Goal: Task Accomplishment & Management: Use online tool/utility

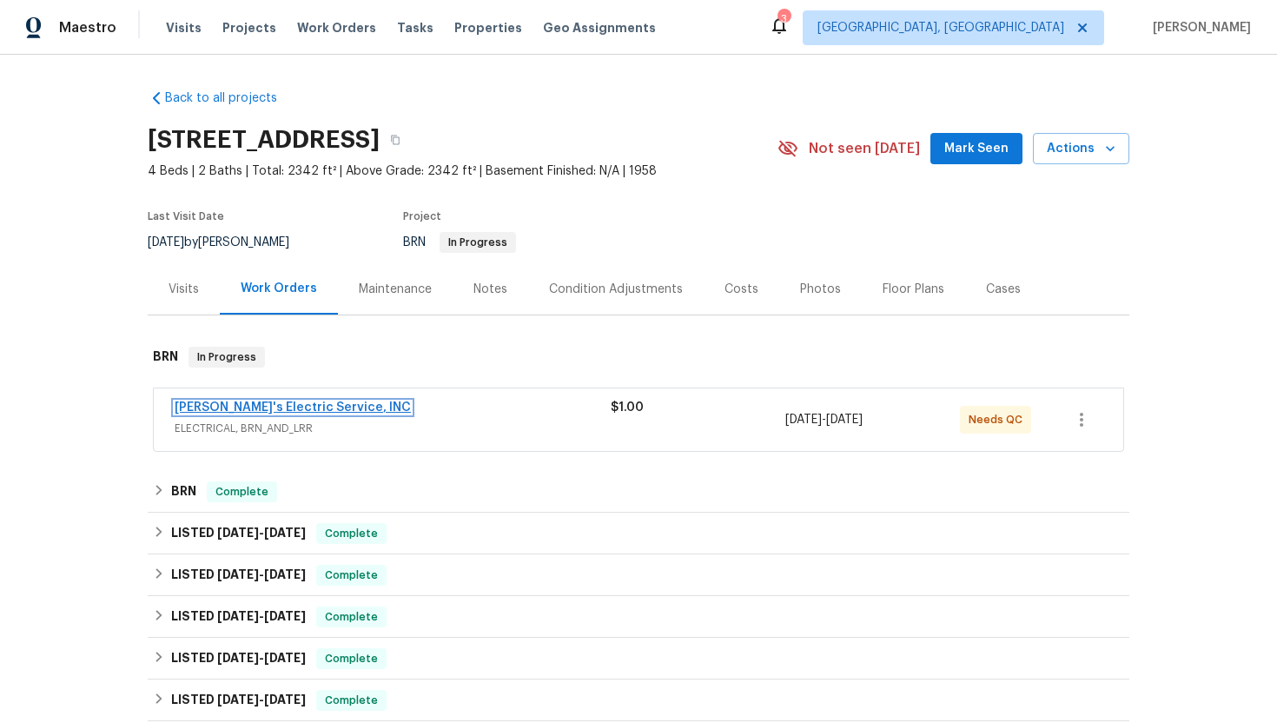
click at [220, 408] on link "[PERSON_NAME]'s Electric Service, INC" at bounding box center [293, 407] width 236 height 12
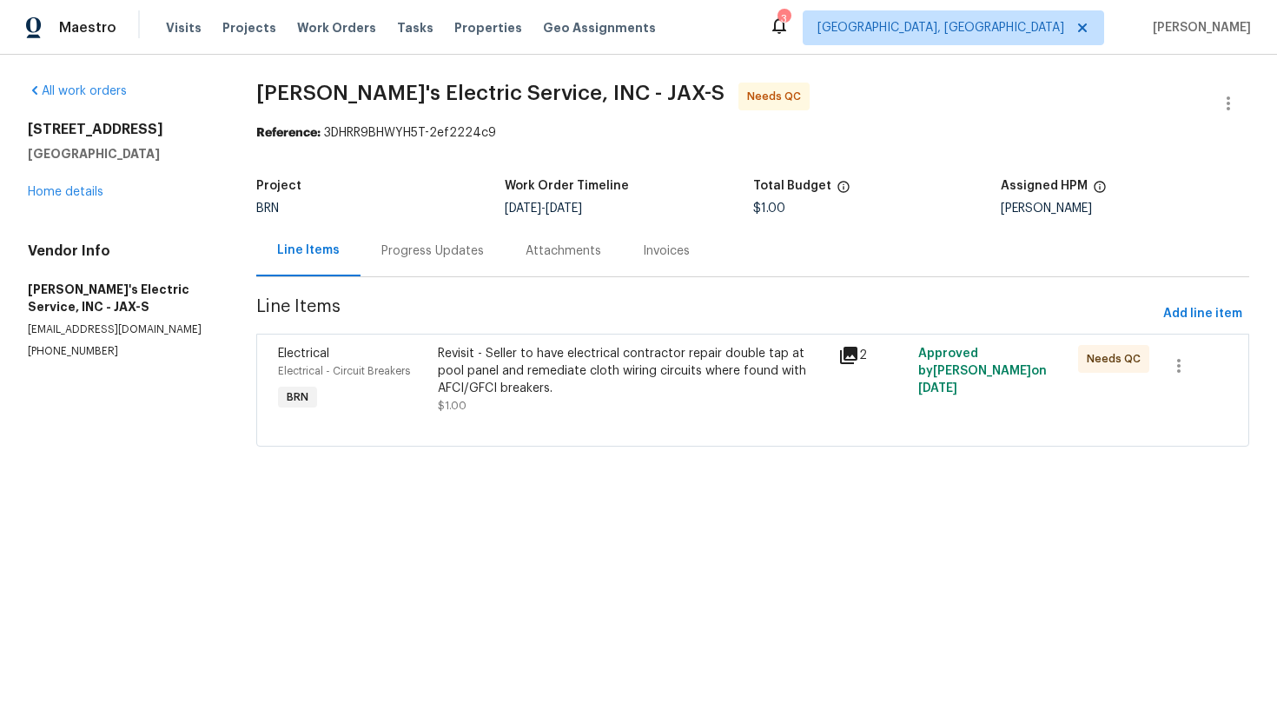
click at [432, 258] on div "Progress Updates" at bounding box center [432, 250] width 103 height 17
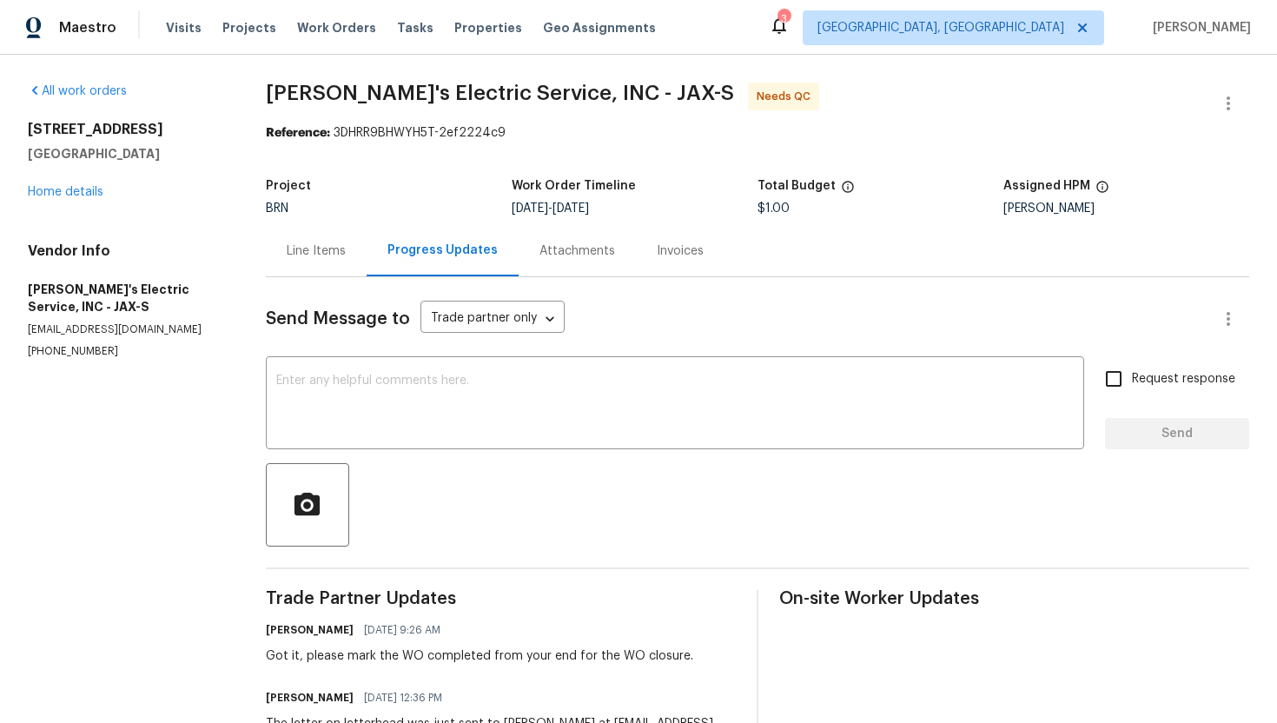
click at [336, 270] on div "Line Items" at bounding box center [316, 250] width 101 height 51
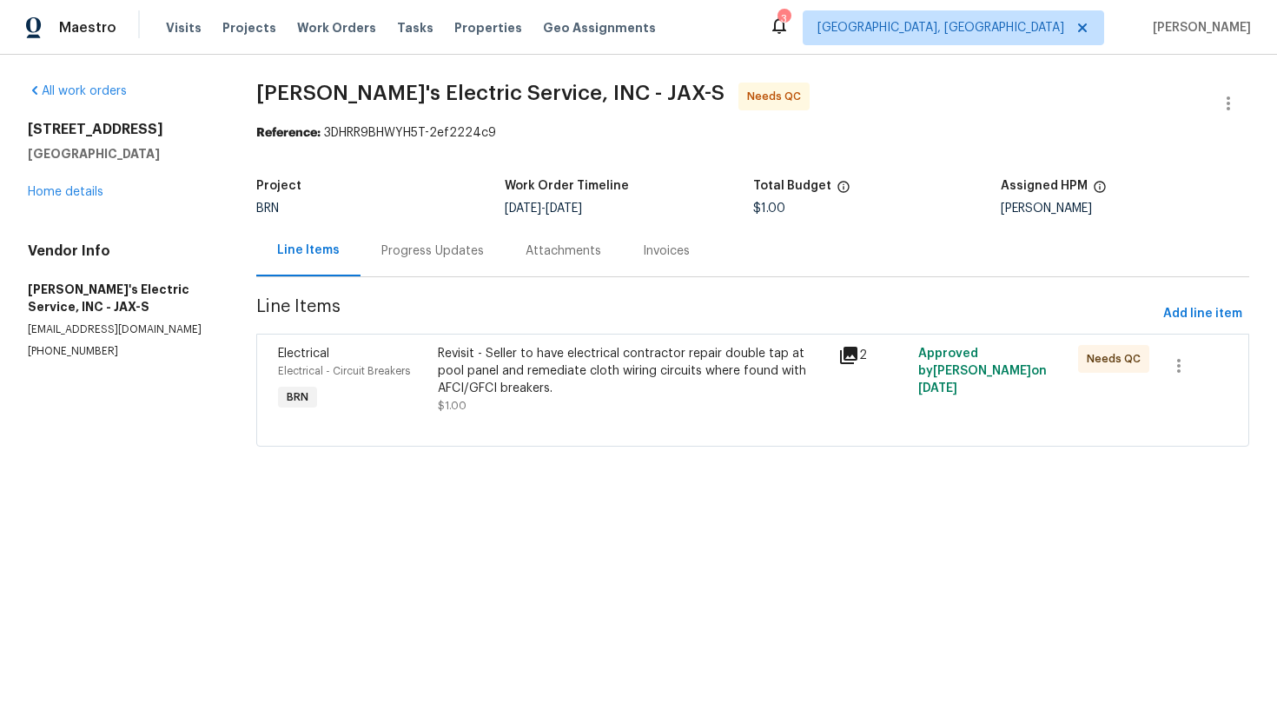
click at [598, 400] on div "Revisit - Seller to have electrical contractor repair double tap at pool panel …" at bounding box center [632, 379] width 389 height 69
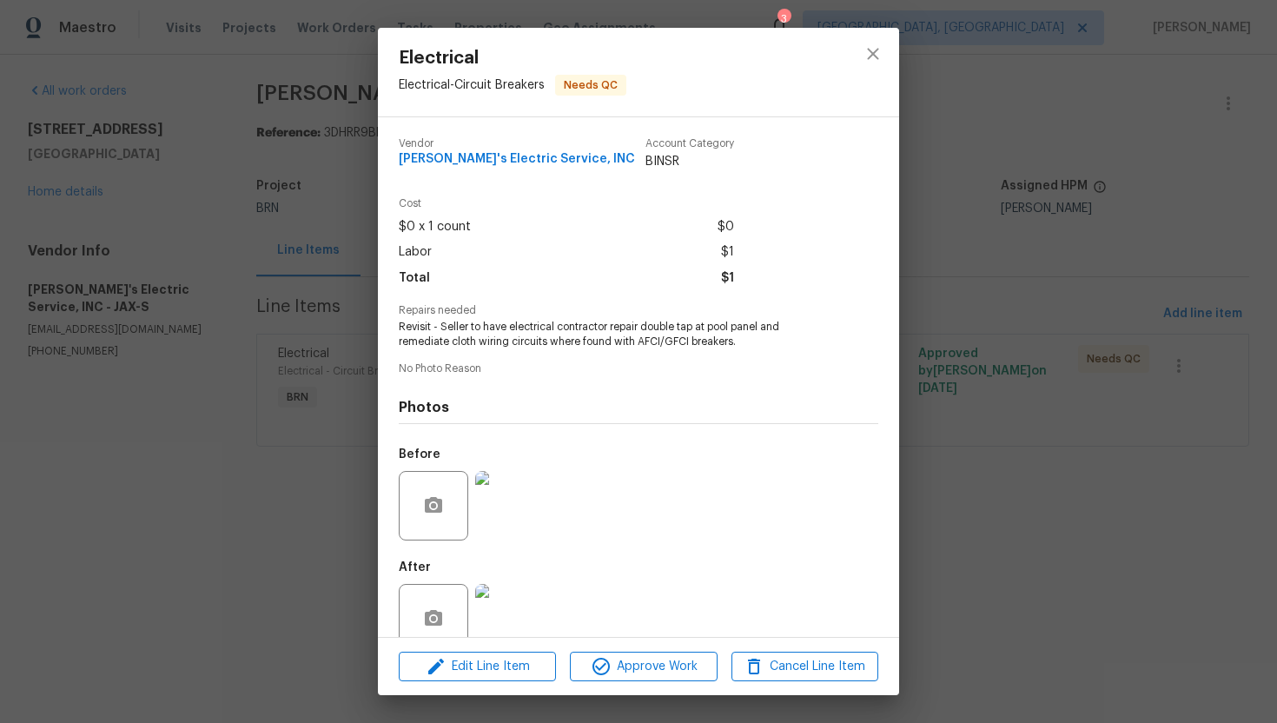
scroll to position [34, 0]
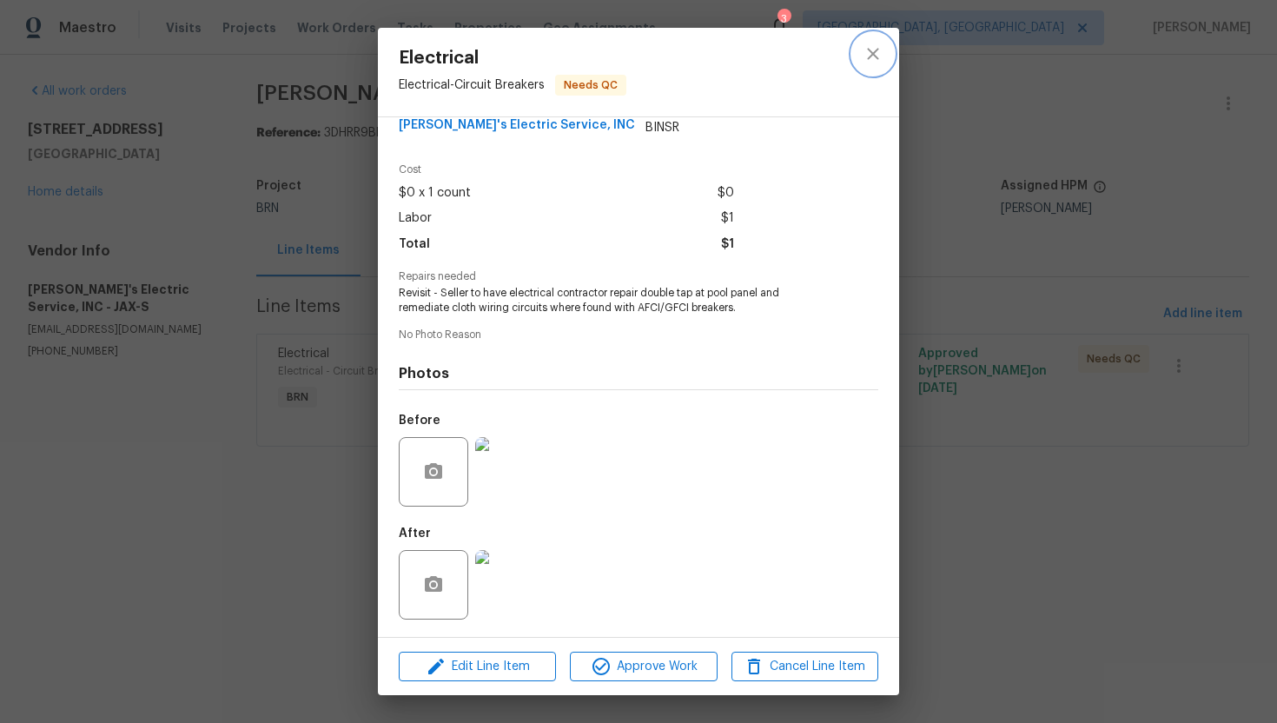
click at [872, 40] on button "close" at bounding box center [873, 54] width 42 height 42
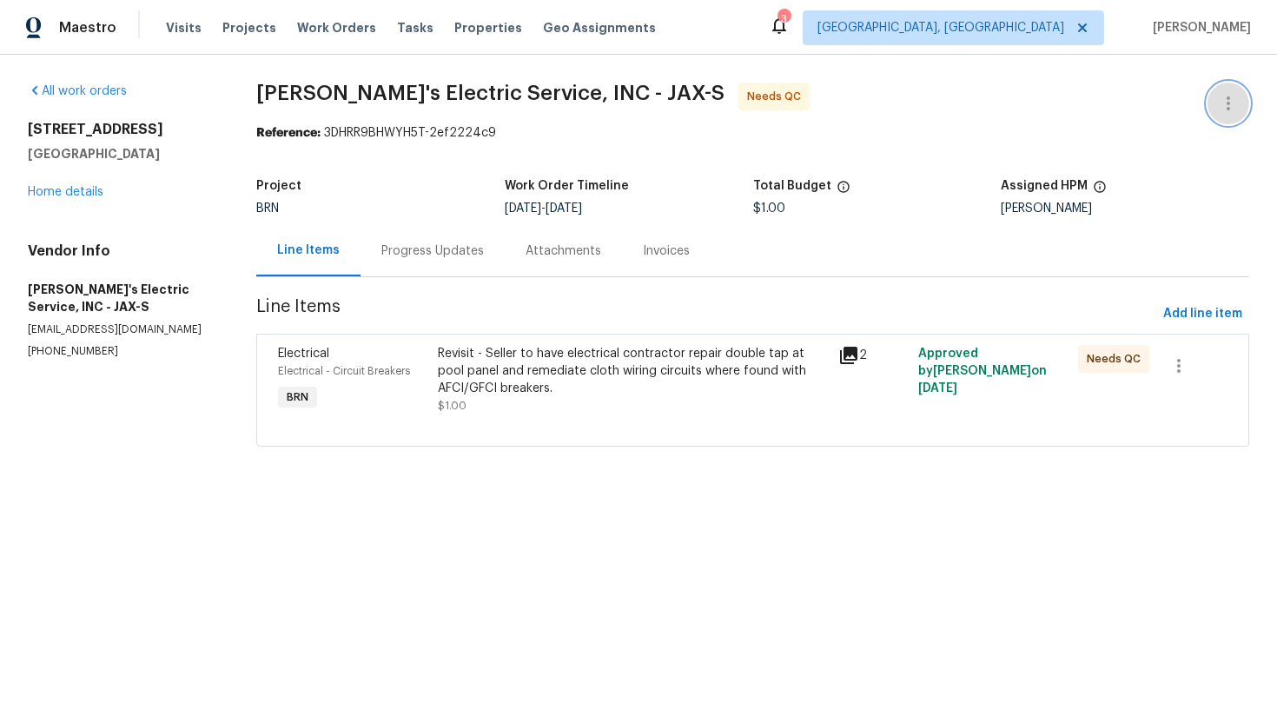
click at [1228, 110] on icon "button" at bounding box center [1228, 103] width 21 height 21
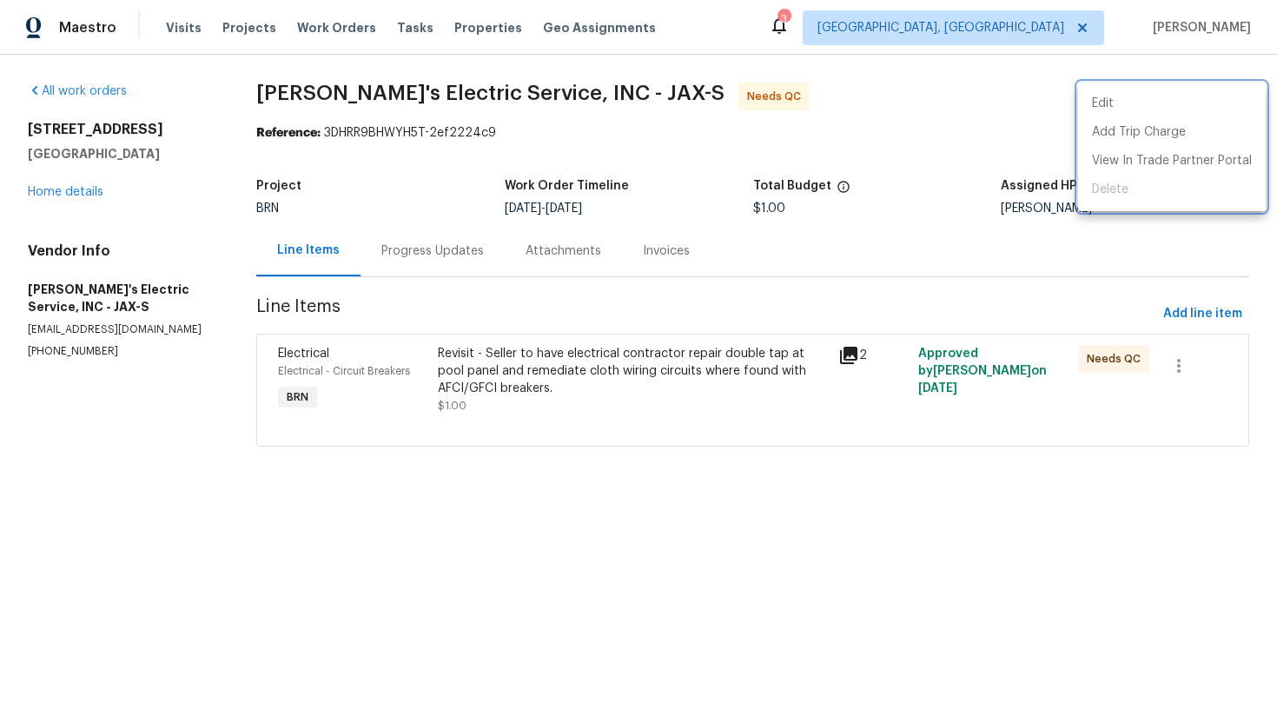
click at [963, 164] on div at bounding box center [638, 361] width 1277 height 723
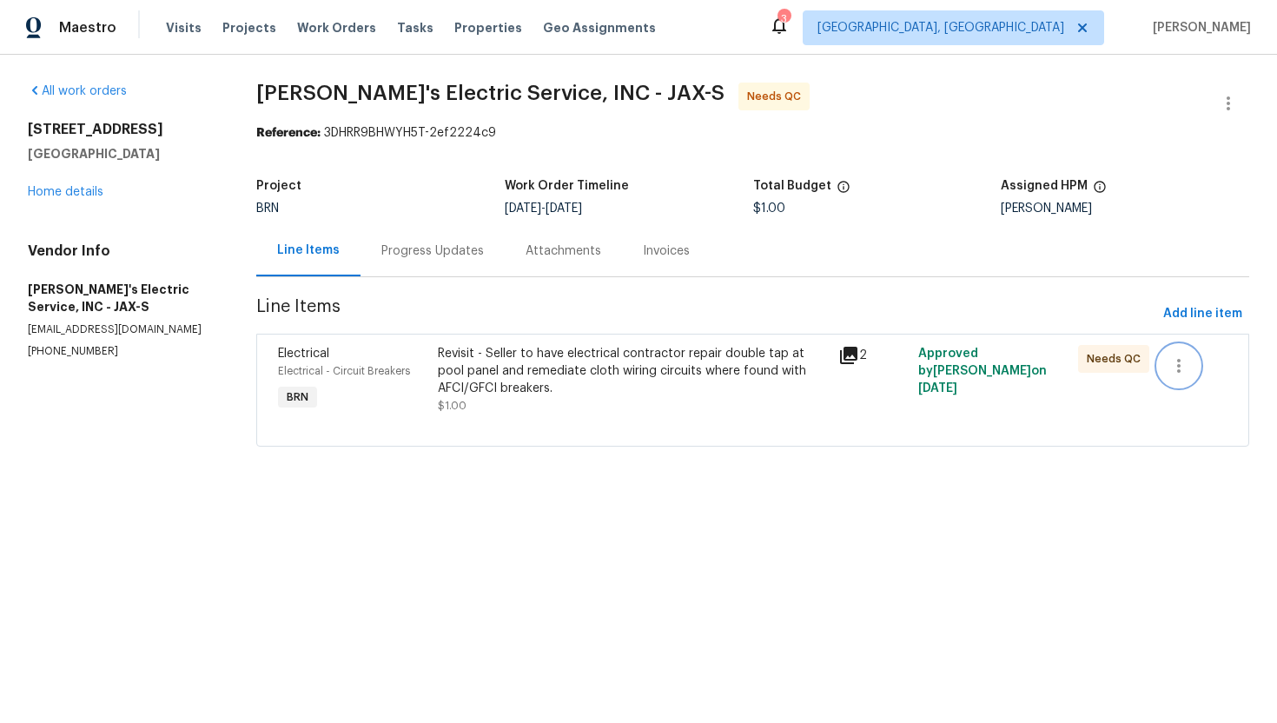
click at [1185, 358] on icon "button" at bounding box center [1178, 365] width 21 height 21
click at [815, 297] on div at bounding box center [638, 361] width 1277 height 723
click at [451, 240] on div "Progress Updates" at bounding box center [433, 250] width 144 height 51
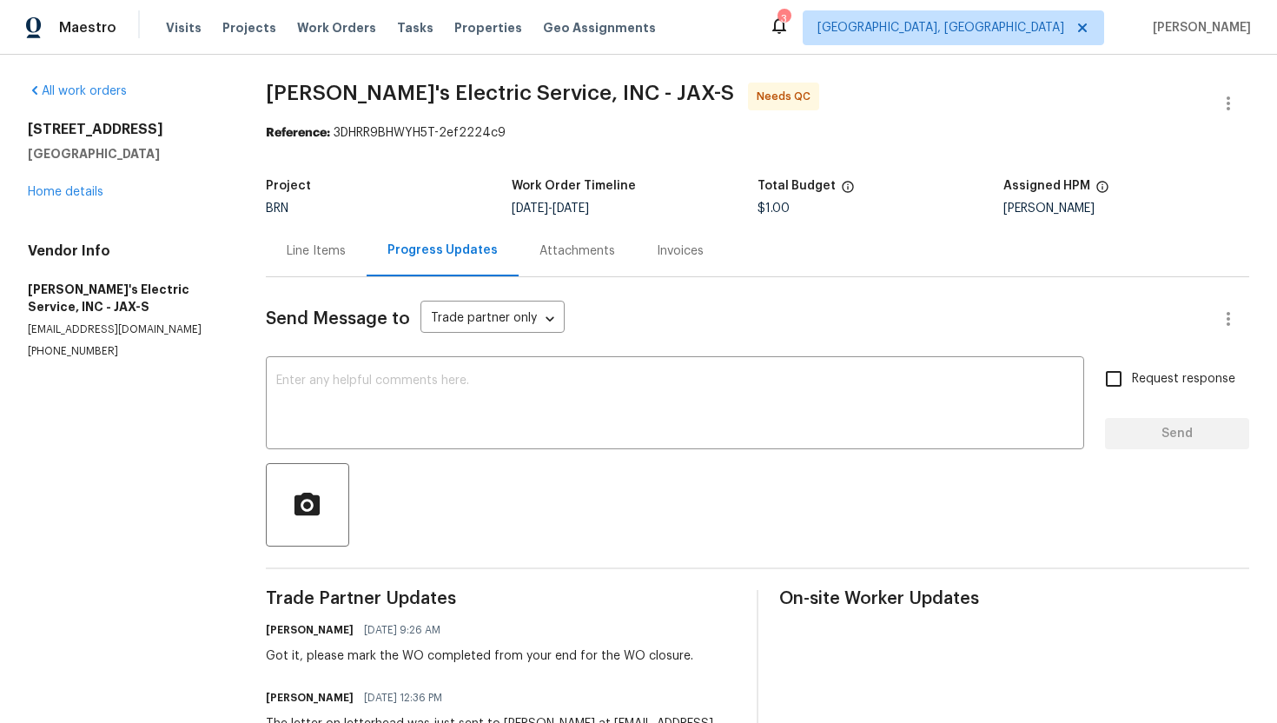
click at [334, 264] on div "Line Items" at bounding box center [316, 250] width 101 height 51
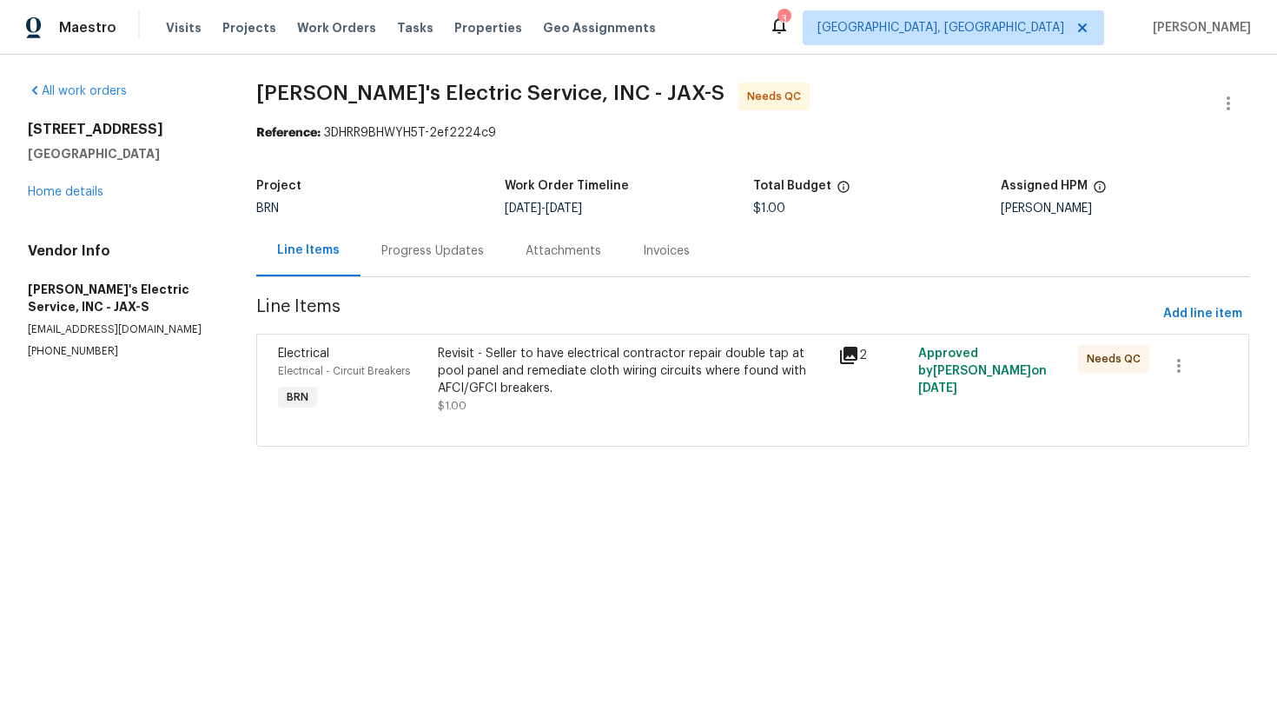
click at [579, 355] on div "Revisit - Seller to have electrical contractor repair double tap at pool panel …" at bounding box center [632, 371] width 389 height 52
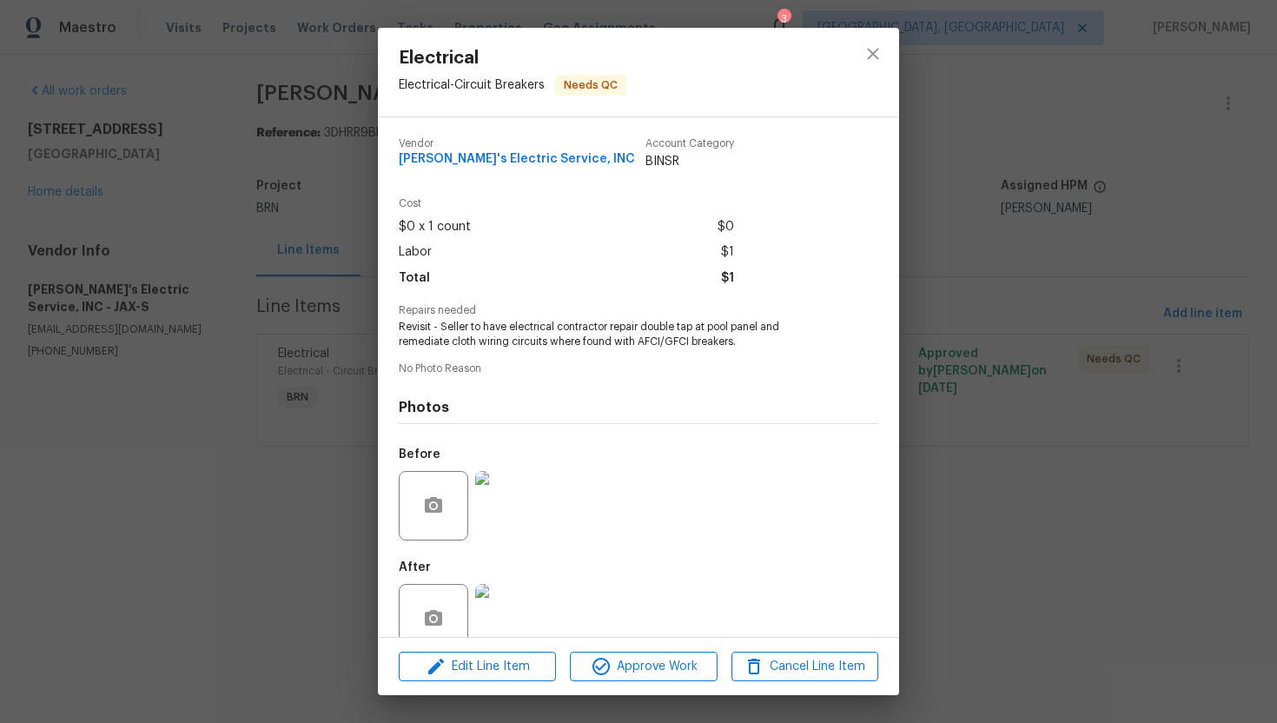
scroll to position [34, 0]
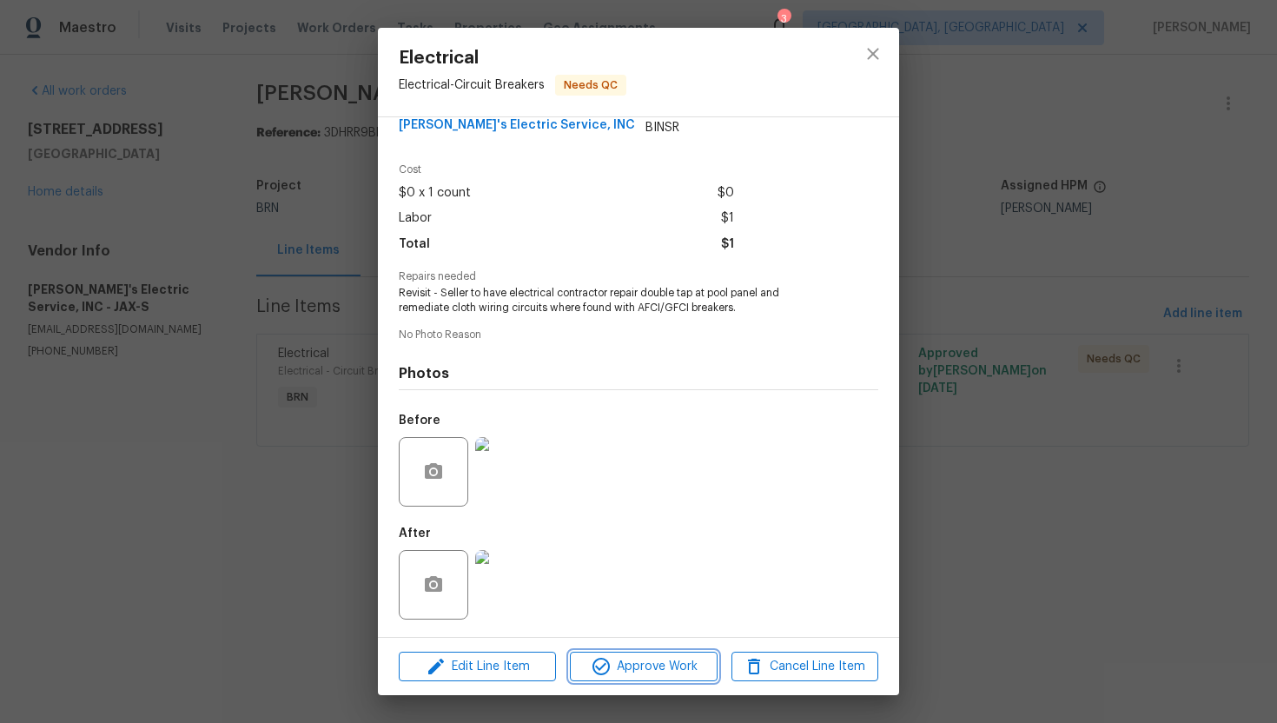
click at [654, 672] on span "Approve Work" at bounding box center [643, 667] width 136 height 22
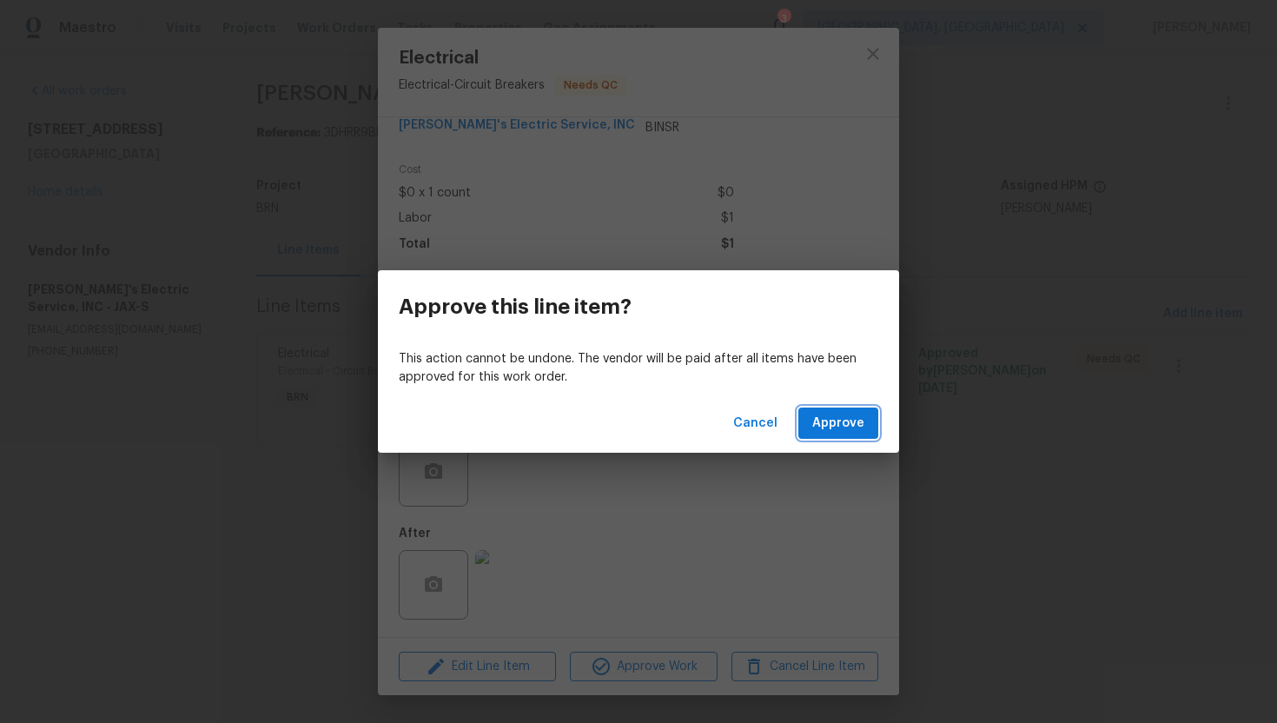
click at [844, 420] on span "Approve" at bounding box center [838, 424] width 52 height 22
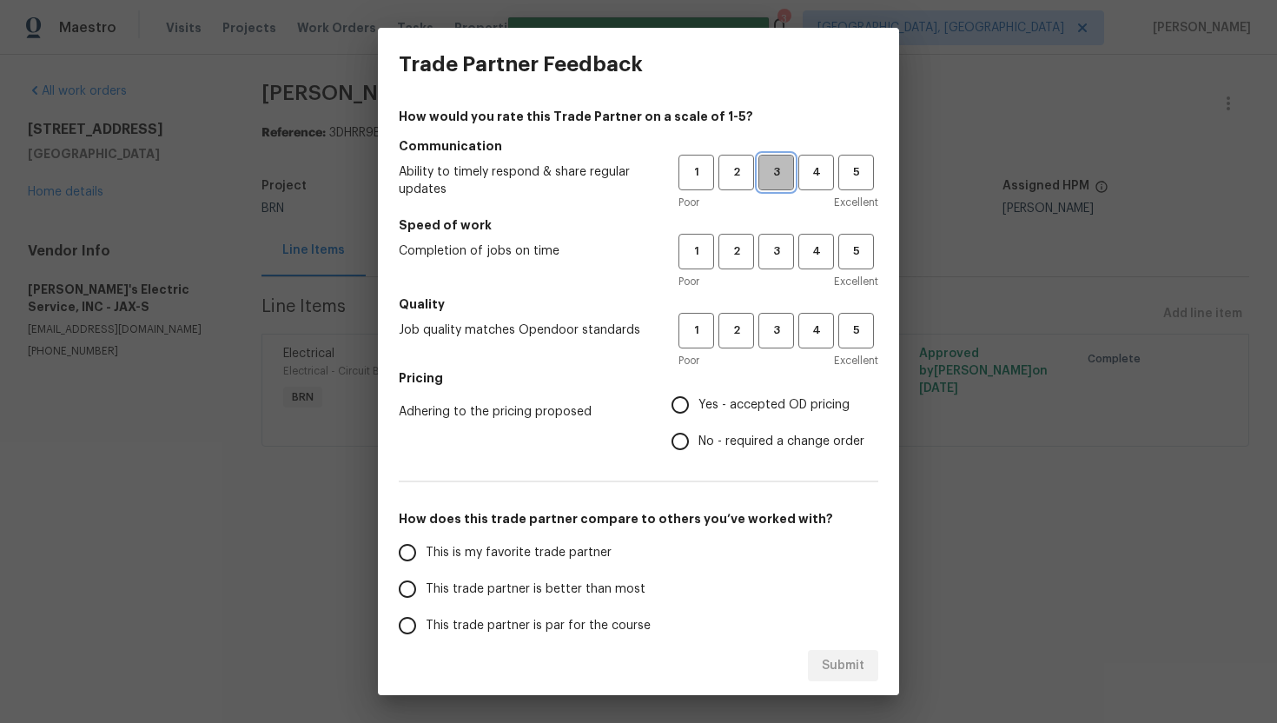
click at [781, 166] on span "3" at bounding box center [776, 172] width 32 height 20
click at [780, 240] on button "3" at bounding box center [776, 252] width 36 height 36
click at [778, 334] on span "3" at bounding box center [776, 331] width 32 height 20
click at [702, 412] on span "Yes - accepted OD pricing" at bounding box center [773, 405] width 151 height 18
click at [698, 412] on input "Yes - accepted OD pricing" at bounding box center [680, 405] width 36 height 36
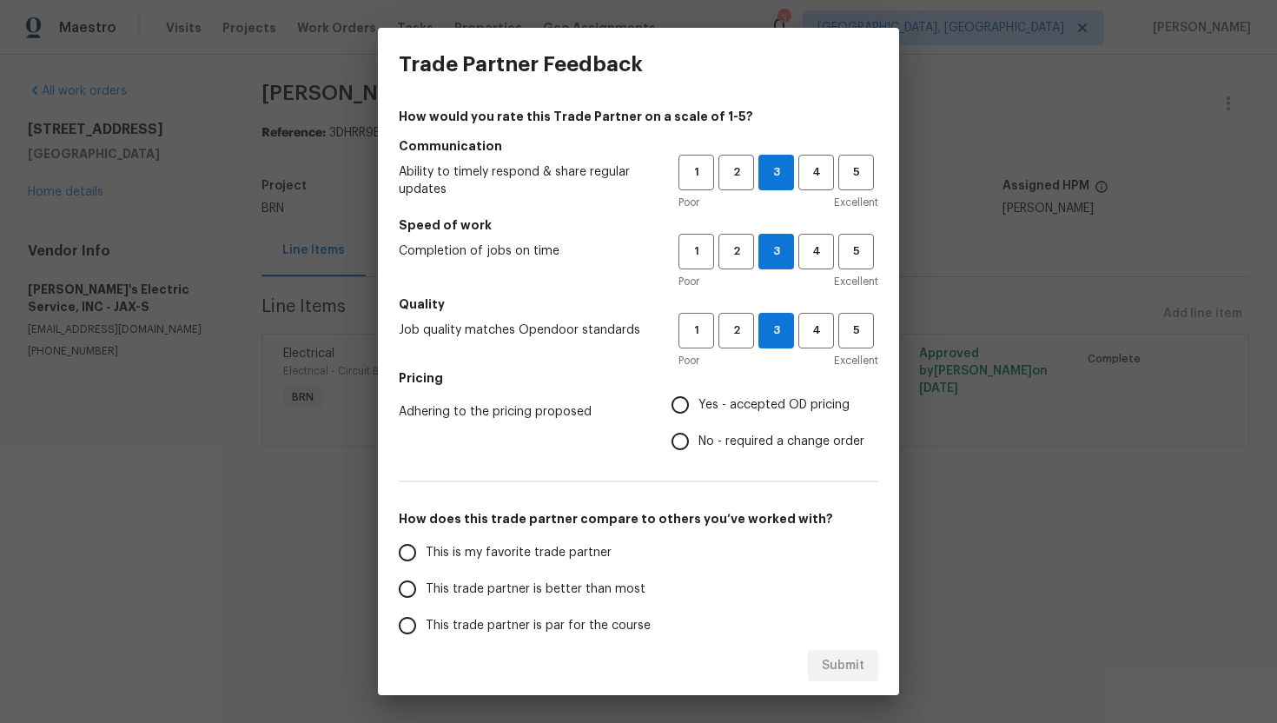
radio input "true"
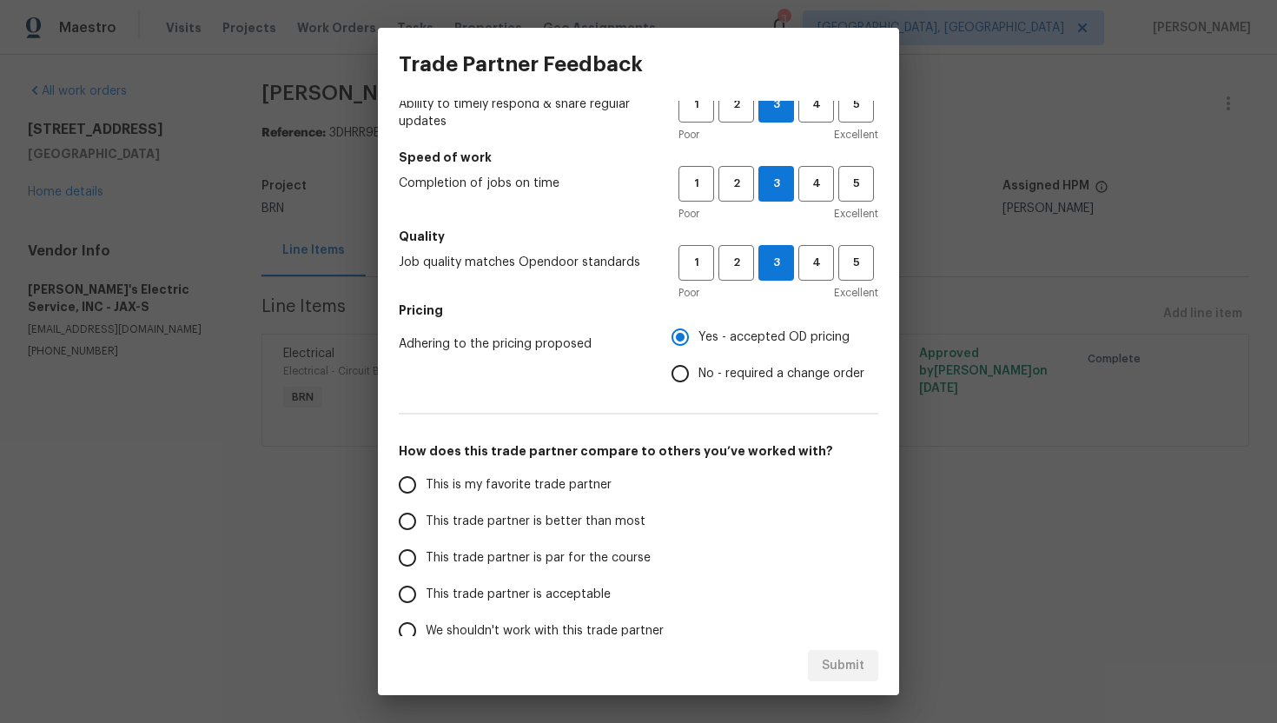
scroll to position [159, 0]
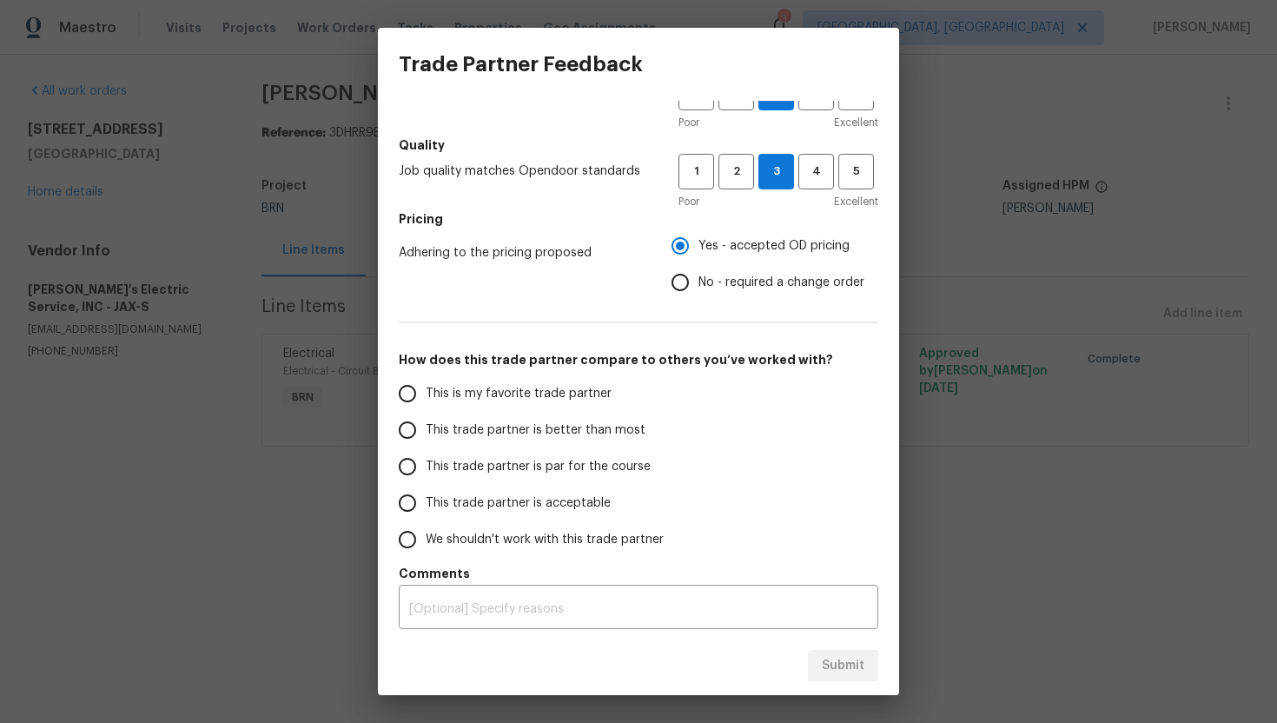
click at [513, 468] on span "This trade partner is par for the course" at bounding box center [538, 467] width 225 height 18
click at [426, 468] on input "This trade partner is par for the course" at bounding box center [407, 466] width 36 height 36
click at [858, 667] on span "Submit" at bounding box center [843, 666] width 43 height 22
radio input "true"
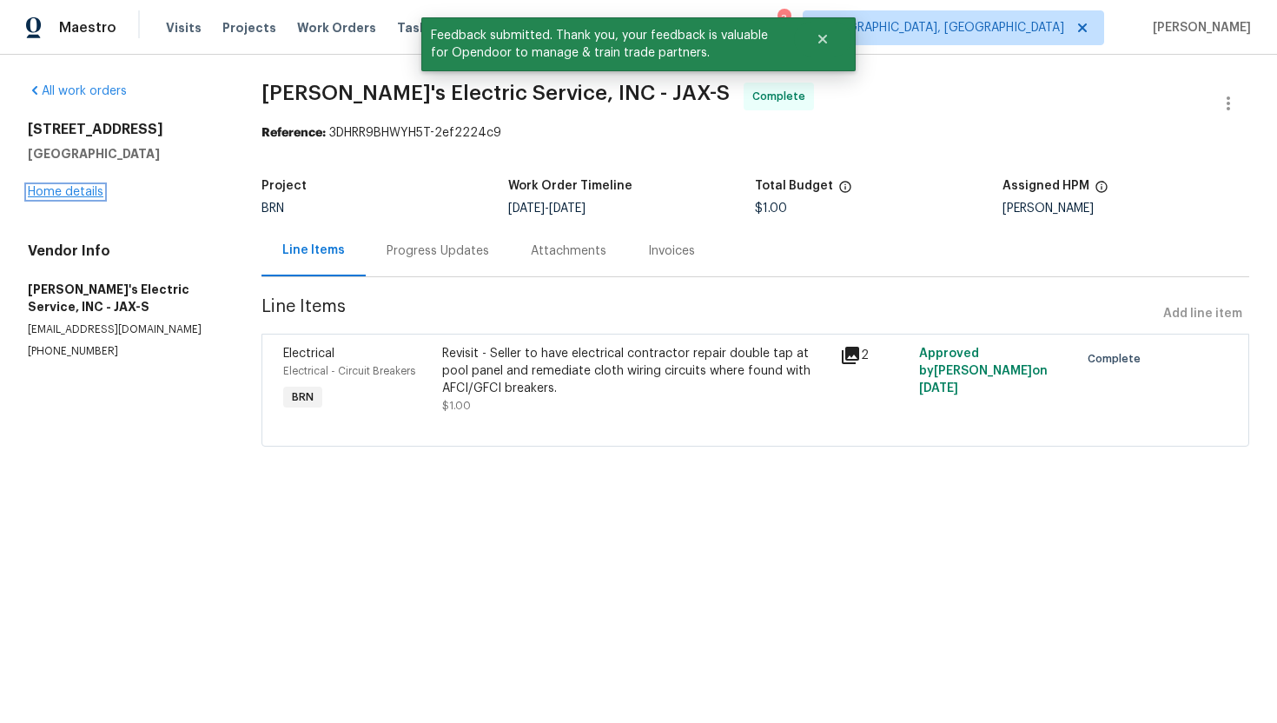
click at [83, 194] on link "Home details" at bounding box center [66, 192] width 76 height 12
